Goal: Check status: Check status

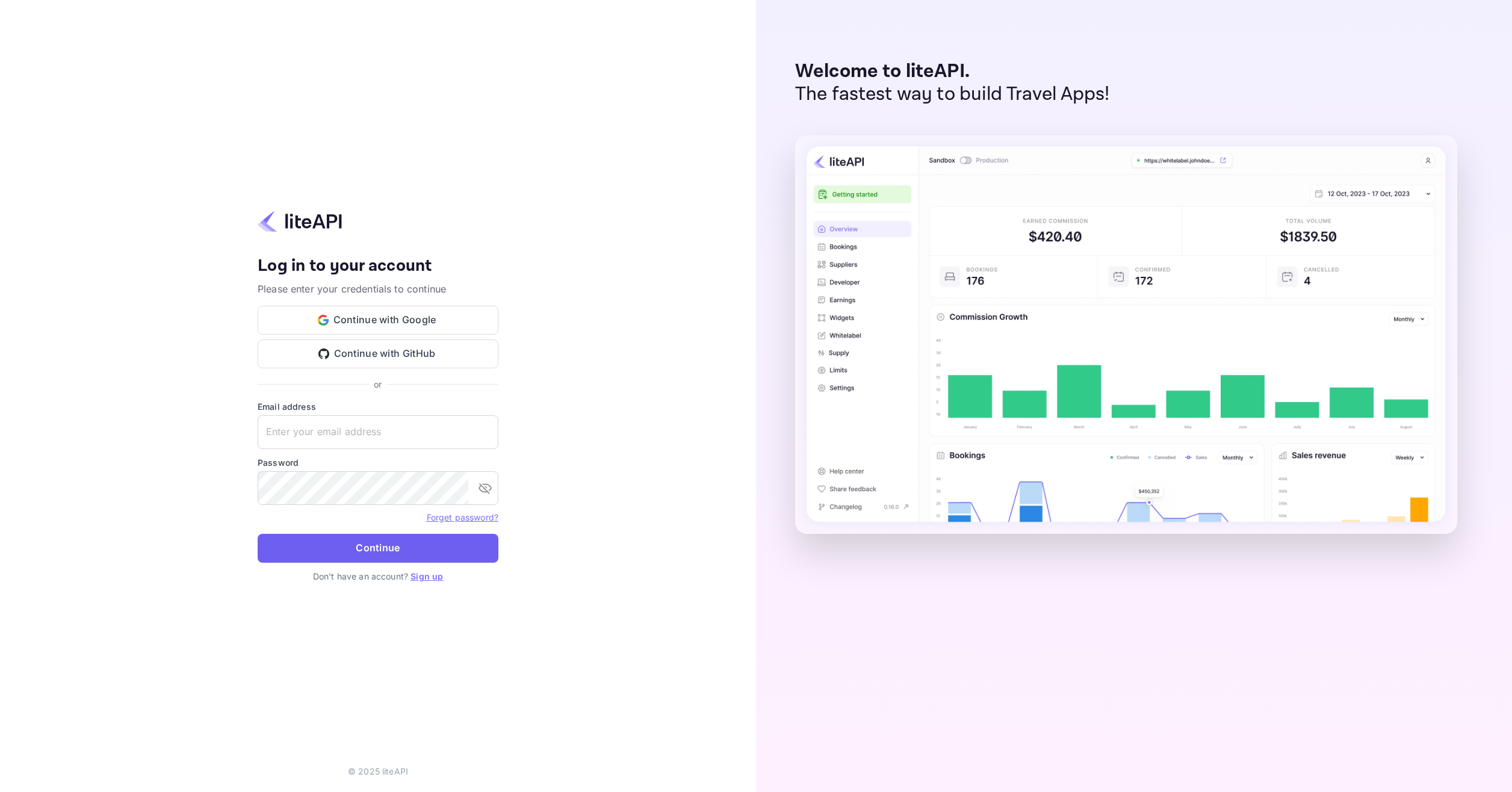
type input "adminpassword_support@yandex-team.ru"
click at [391, 542] on button "Continue" at bounding box center [378, 548] width 241 height 29
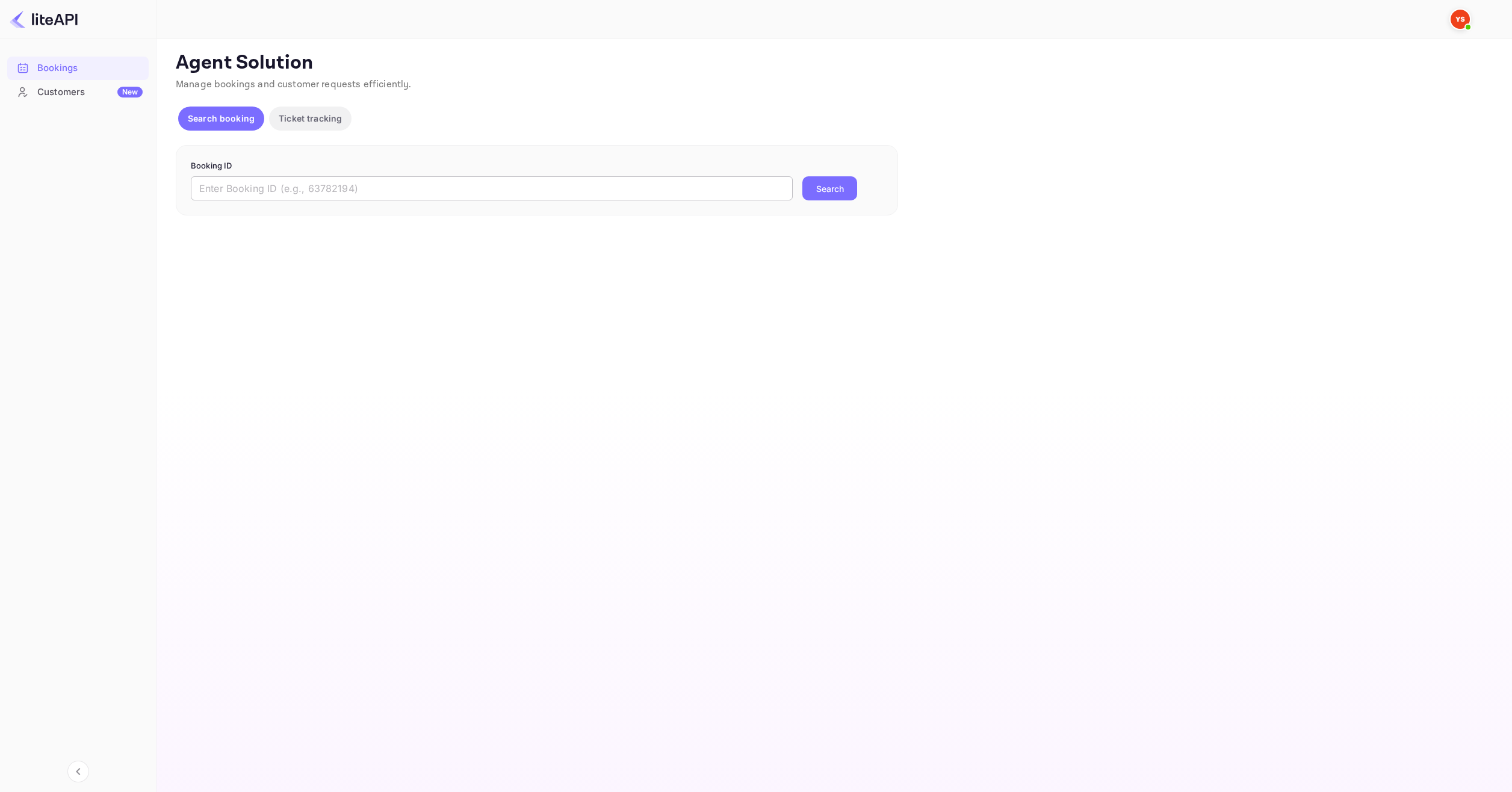
click at [572, 193] on input "text" at bounding box center [491, 189] width 602 height 24
paste input "9262253"
type input "9262253"
click at [828, 181] on button "Search" at bounding box center [829, 189] width 55 height 24
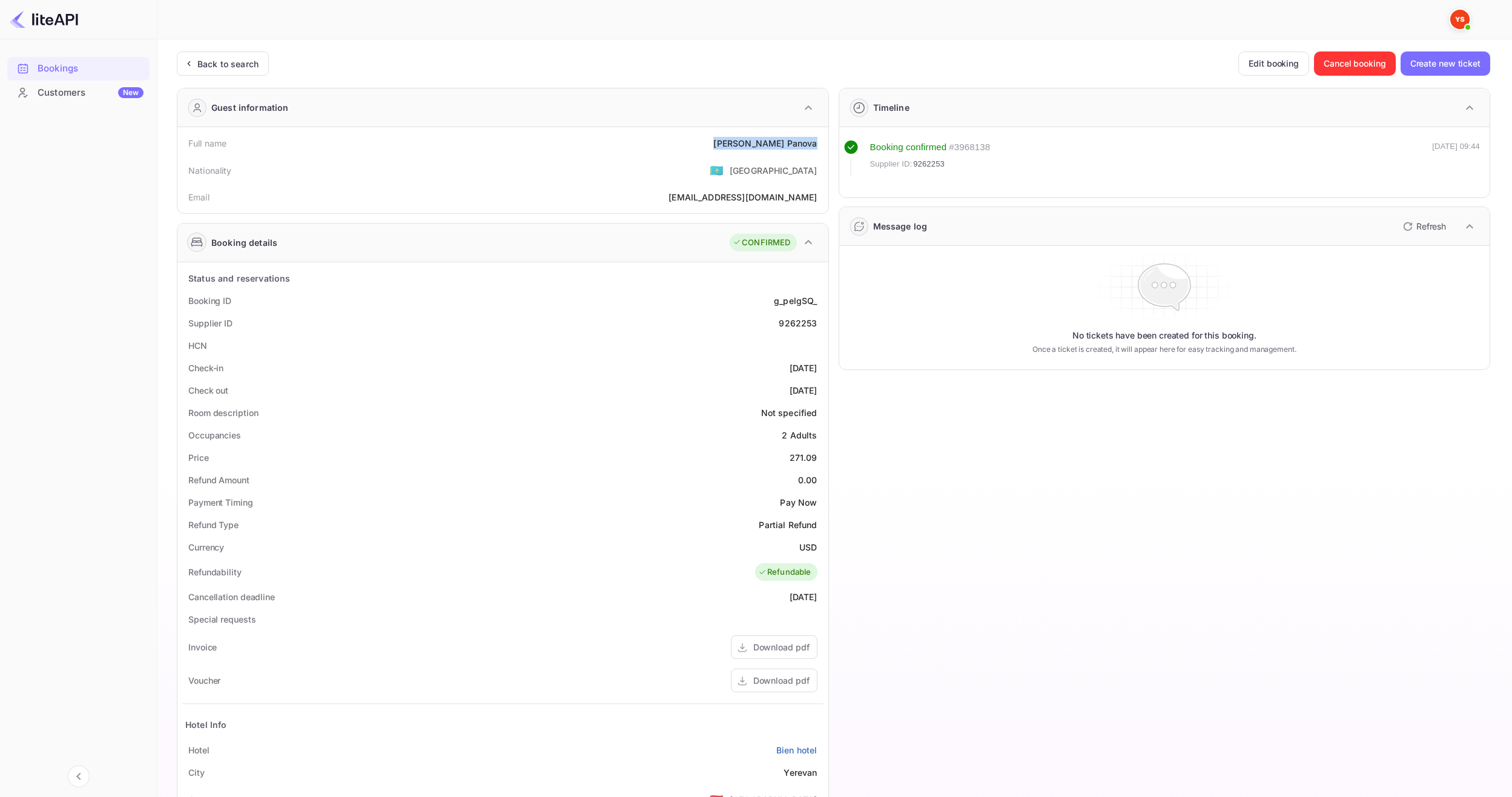
drag, startPoint x: 788, startPoint y: 141, endPoint x: 817, endPoint y: 145, distance: 29.3
click at [817, 144] on div "Full name [PERSON_NAME]" at bounding box center [503, 143] width 641 height 23
copy div "[PERSON_NAME]"
drag, startPoint x: 783, startPoint y: 458, endPoint x: 826, endPoint y: 458, distance: 43.0
click at [826, 458] on div "Status and reservations Booking ID g_pelgSQ_ Supplier ID 9262253 HCN Check-in […" at bounding box center [503, 596] width 651 height 667
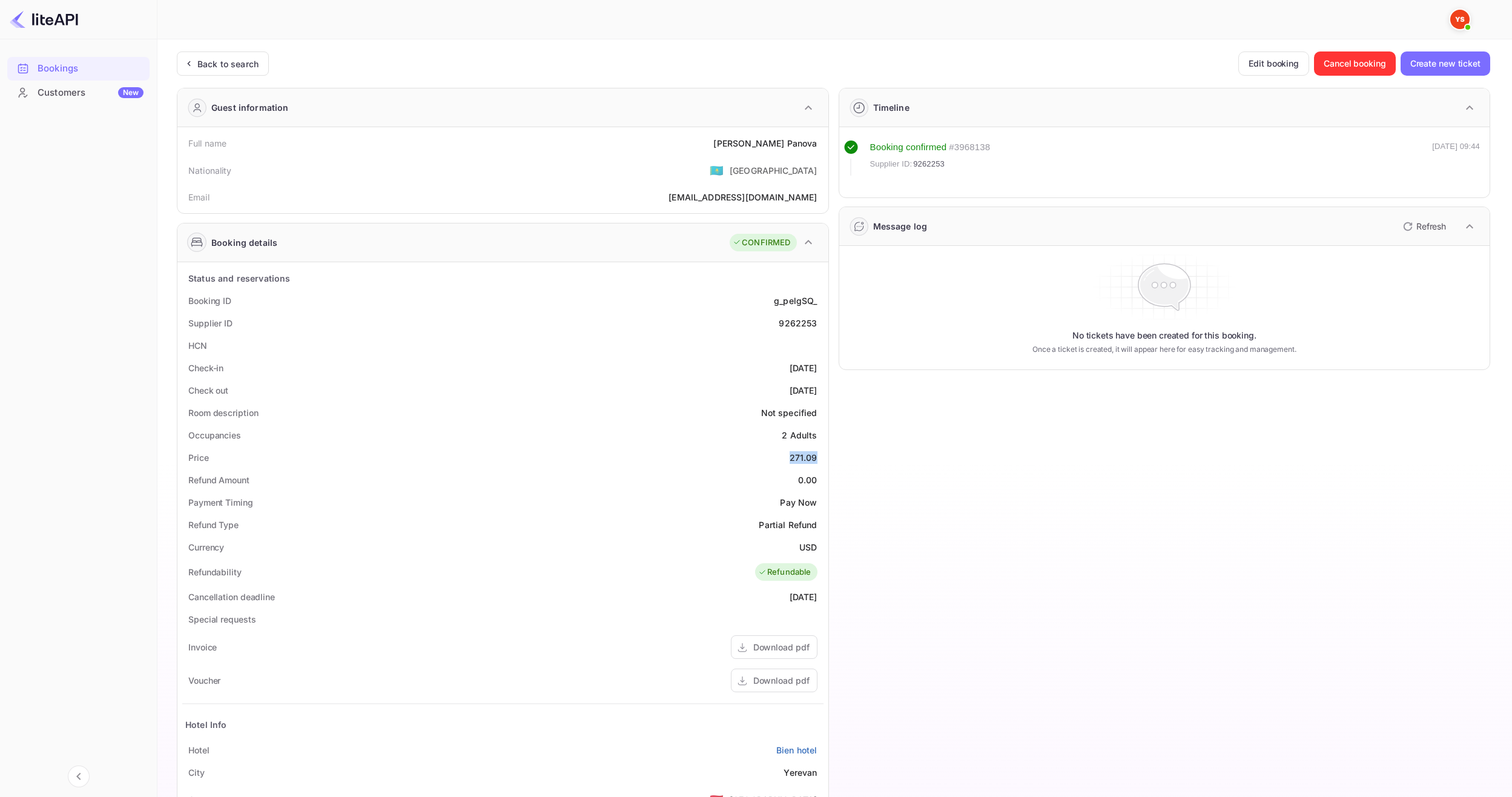
copy div "271.09"
